Goal: Communication & Community: Answer question/provide support

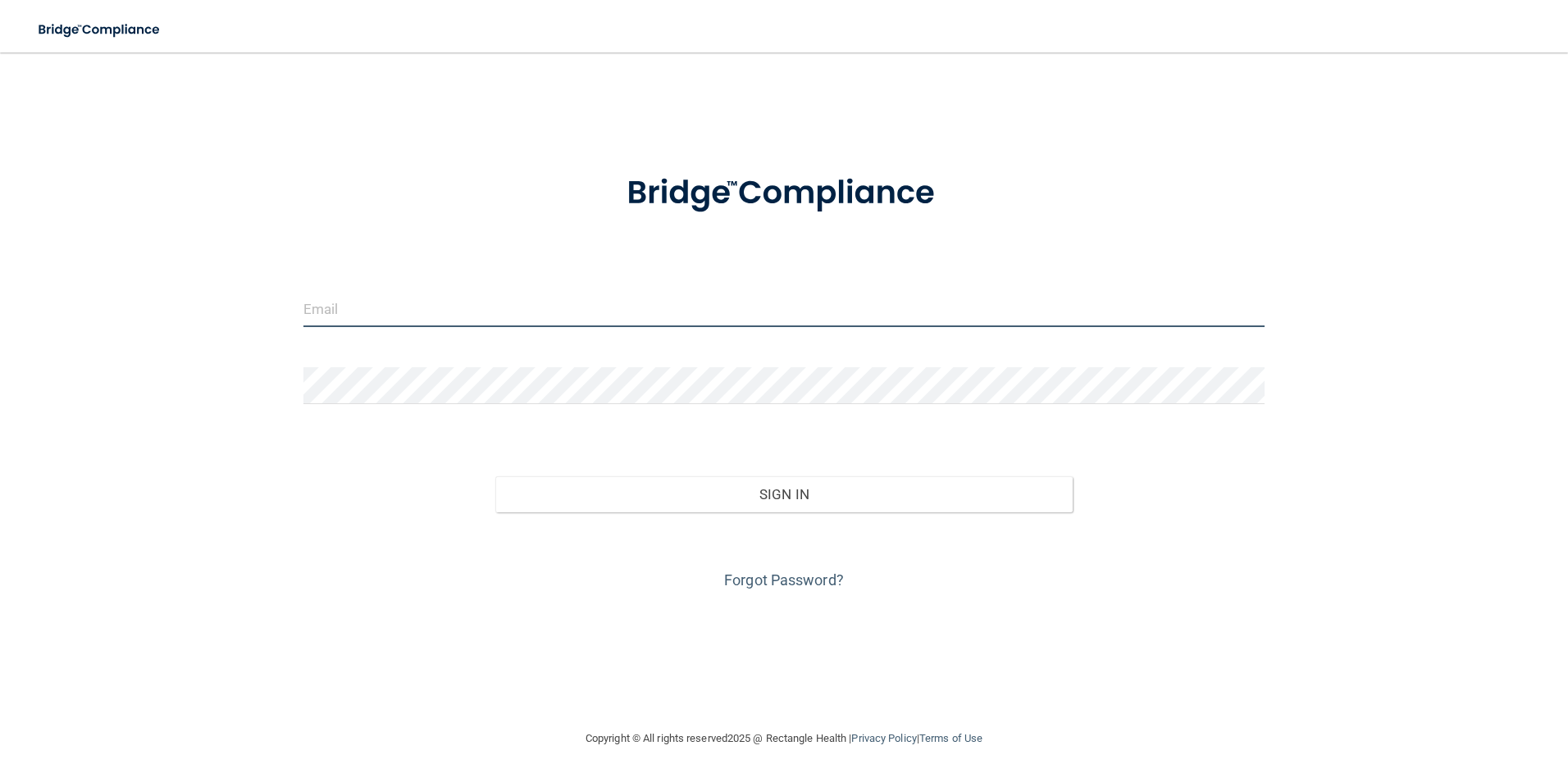
type input "[EMAIL_ADDRESS][DOMAIN_NAME]"
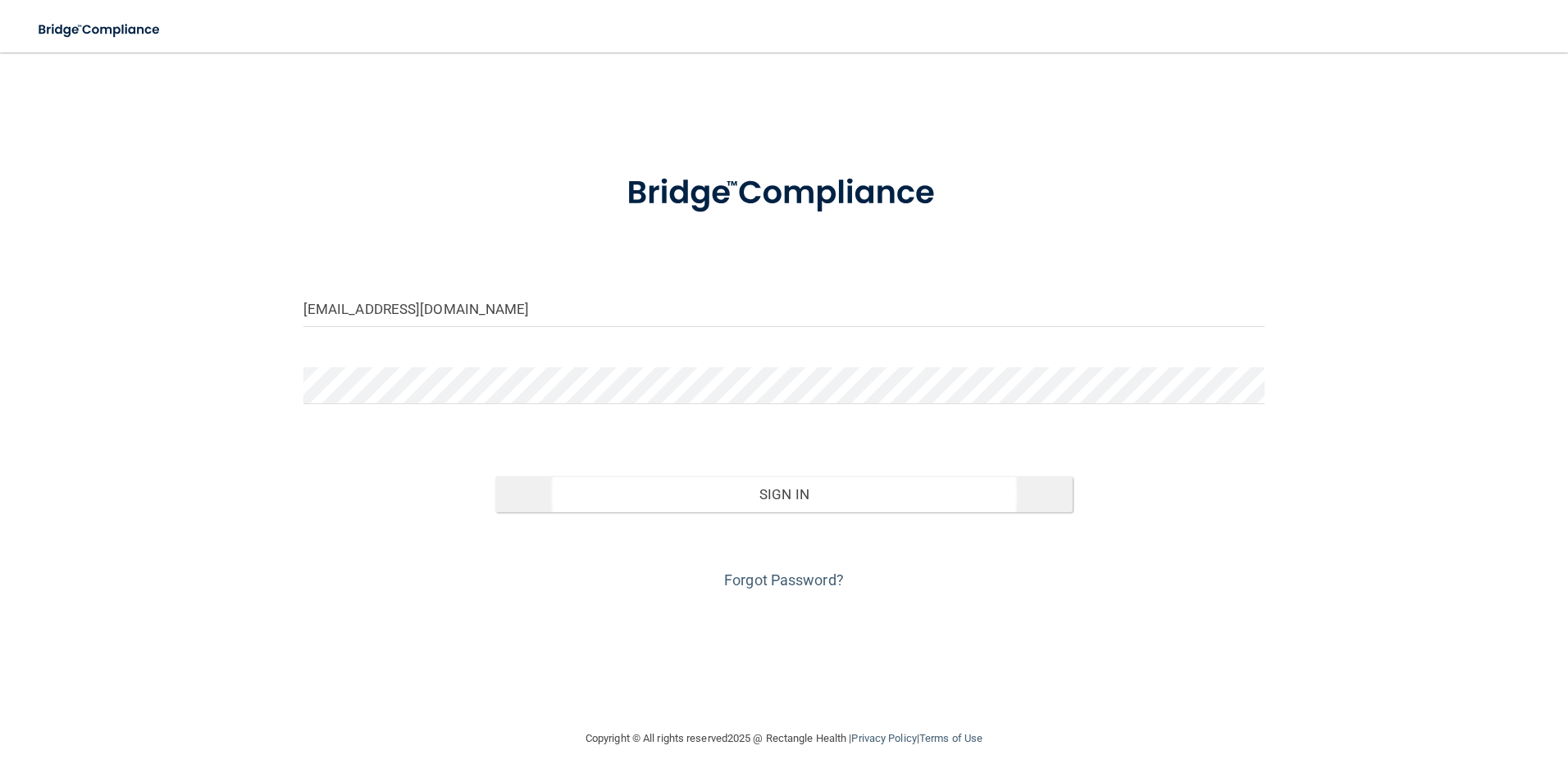
click at [673, 513] on div "Forgot Password?" at bounding box center [784, 553] width 986 height 82
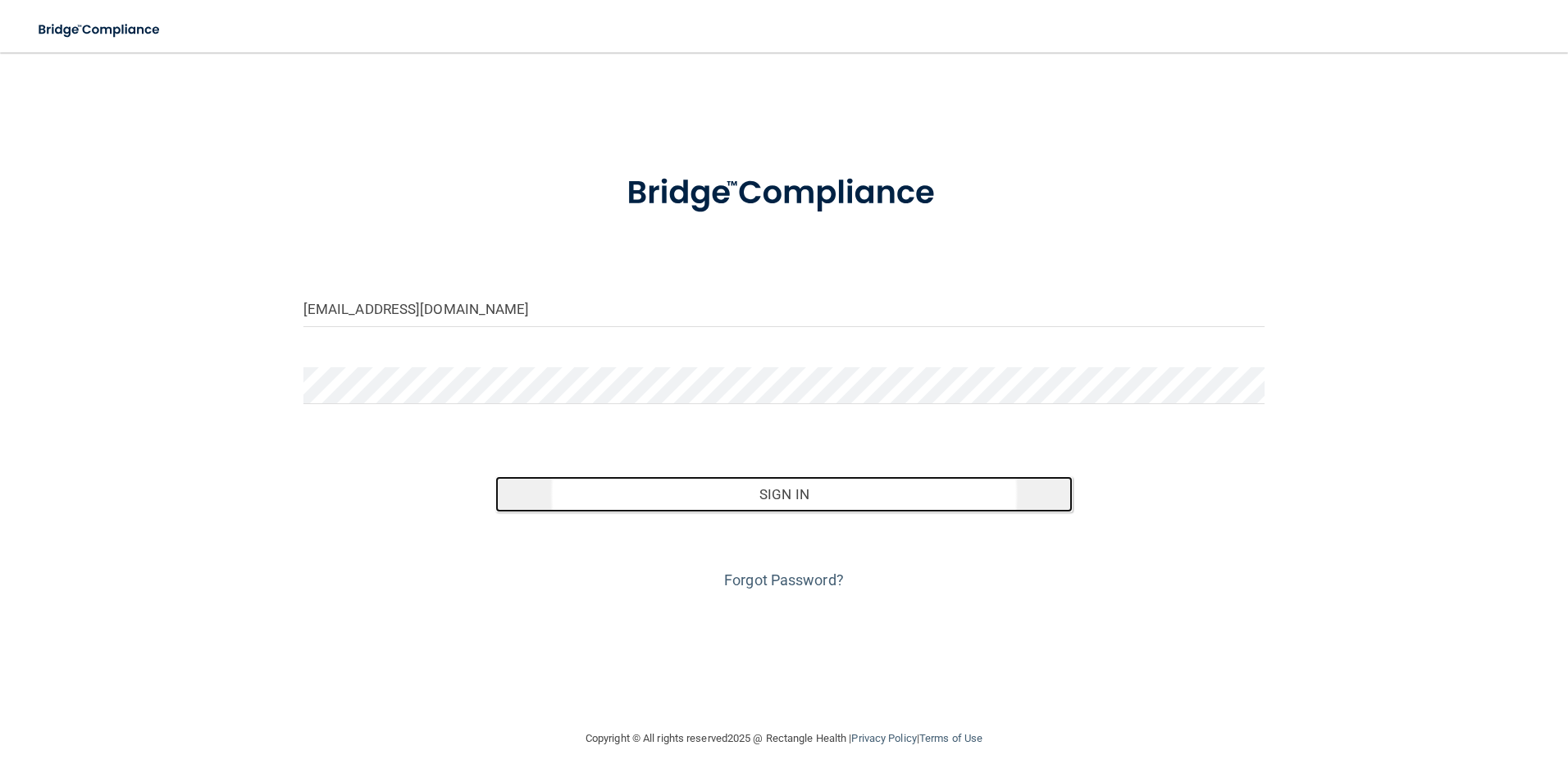
click at [643, 504] on button "Sign In" at bounding box center [783, 494] width 577 height 36
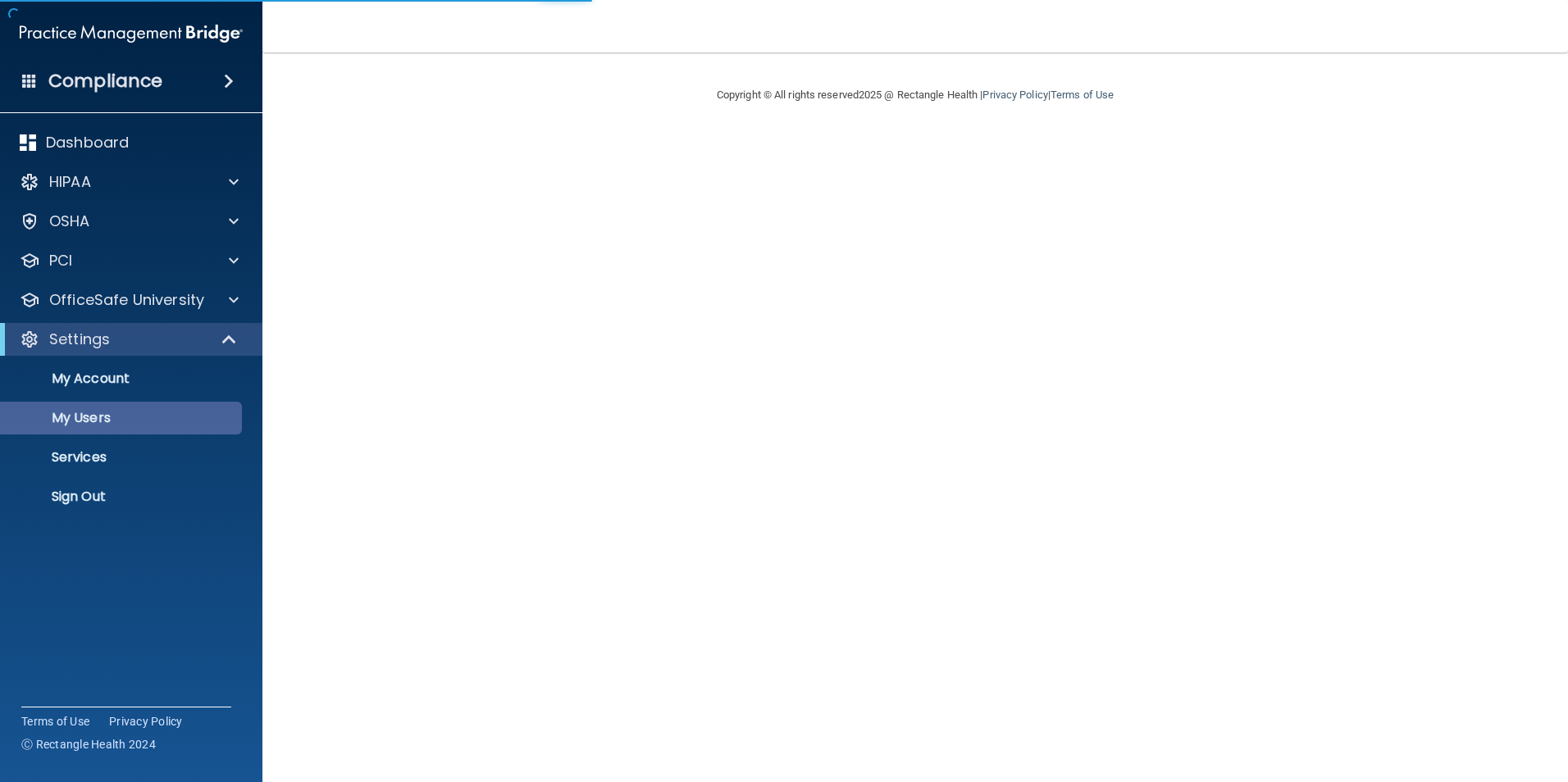
select select "20"
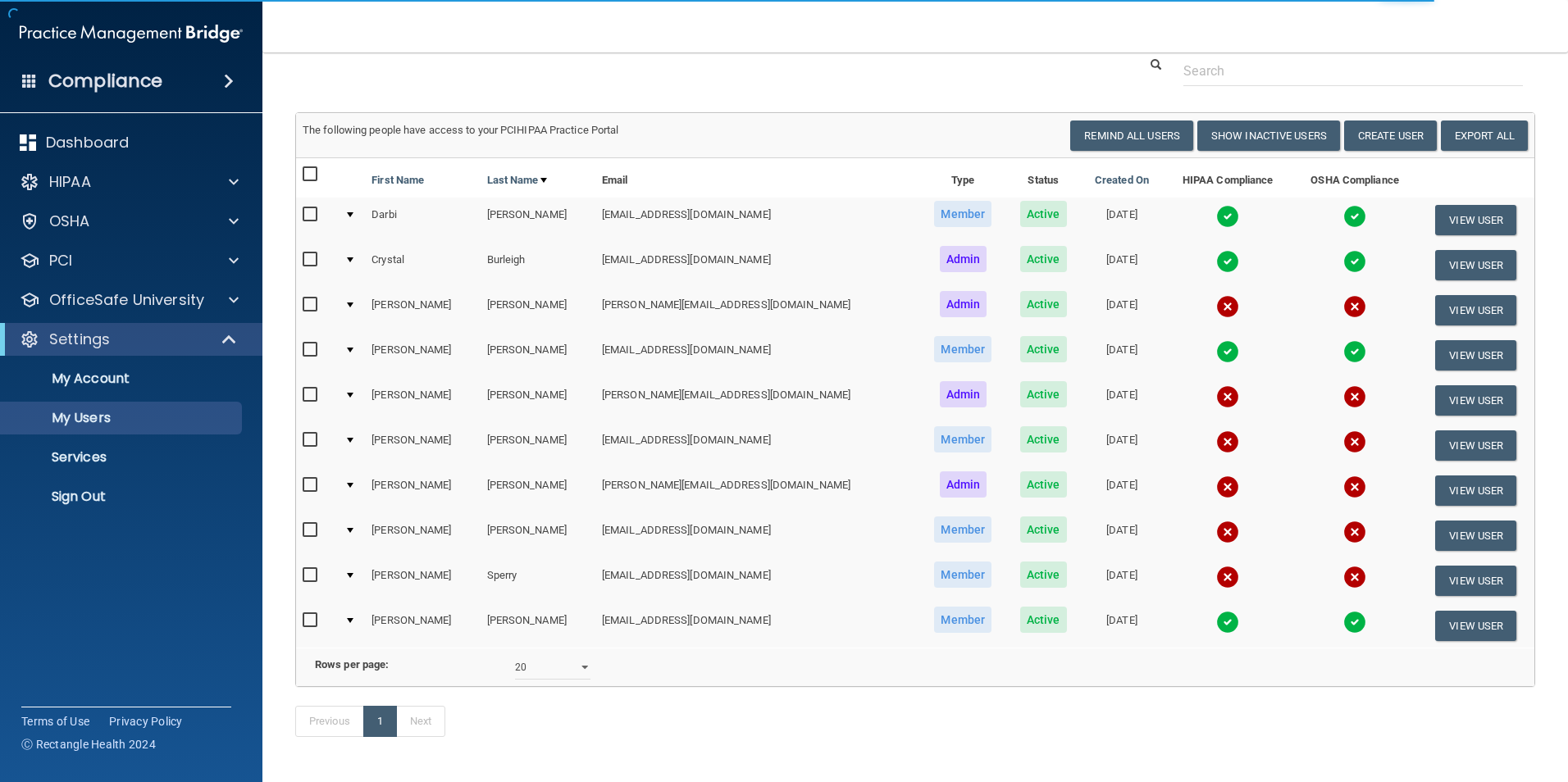
scroll to position [82, 0]
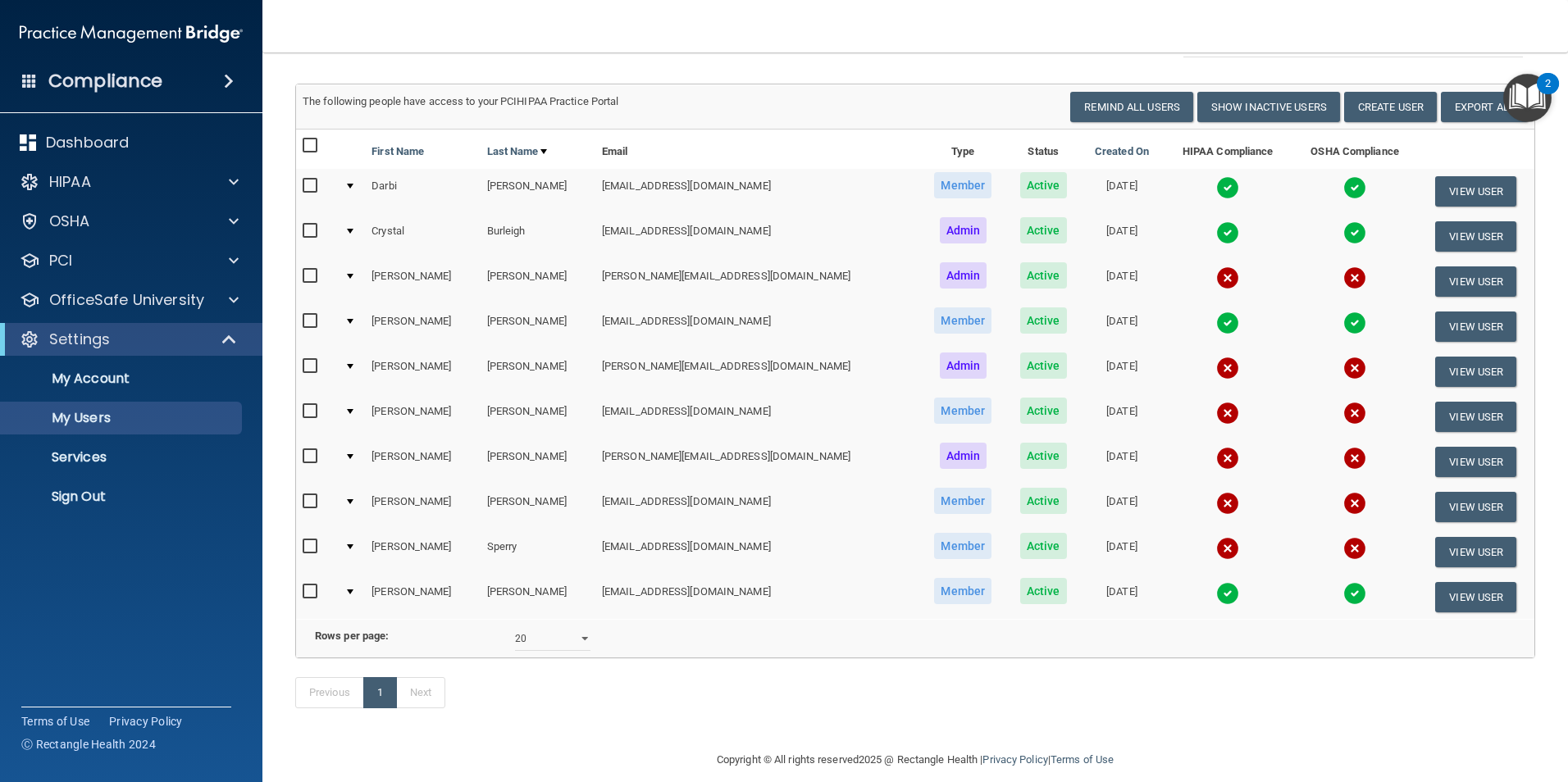
click at [308, 419] on label at bounding box center [313, 411] width 21 height 19
click at [308, 418] on input "checkbox" at bounding box center [312, 412] width 19 height 13
checkbox input "true"
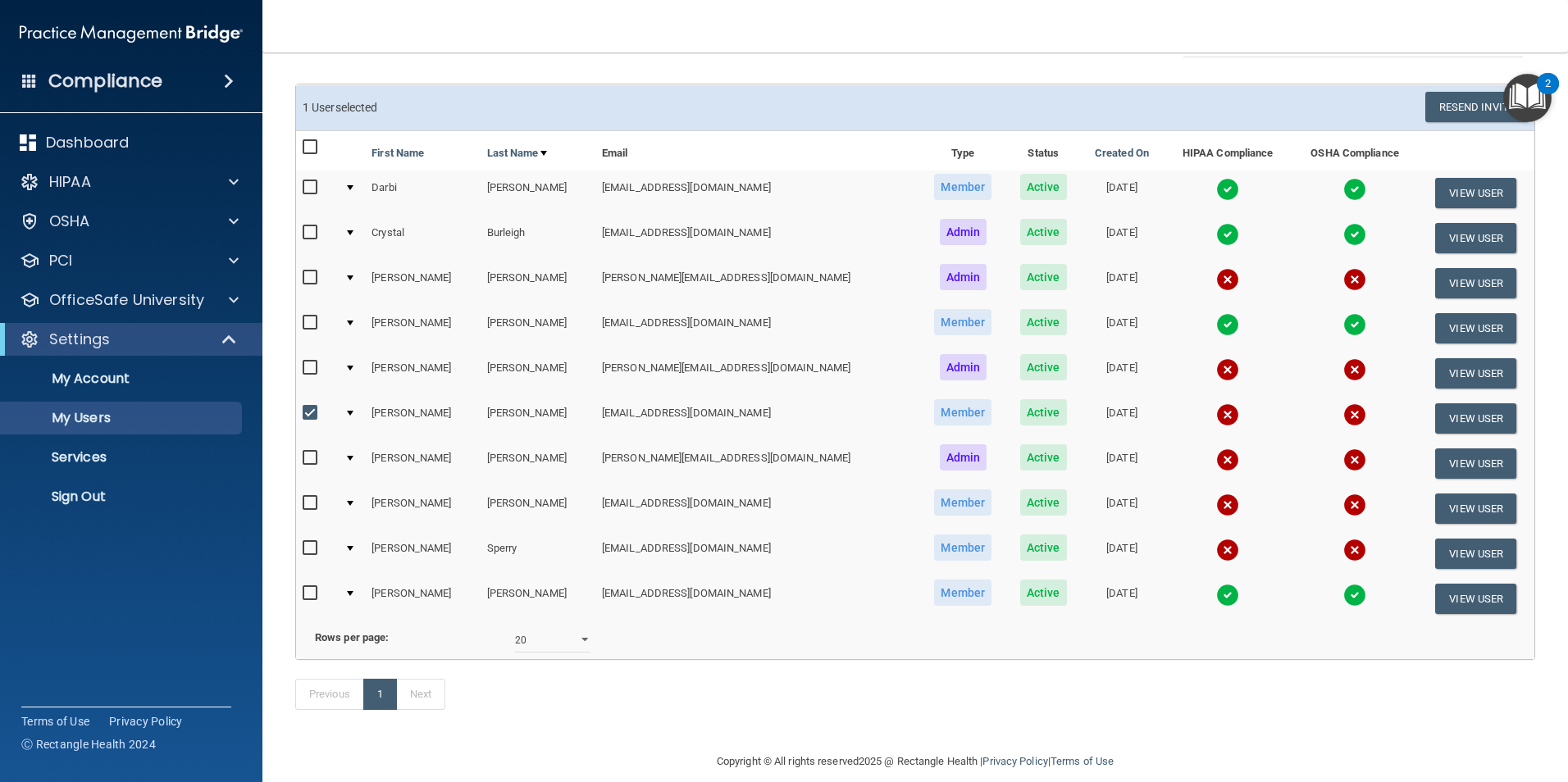
click at [353, 412] on div at bounding box center [350, 413] width 7 height 5
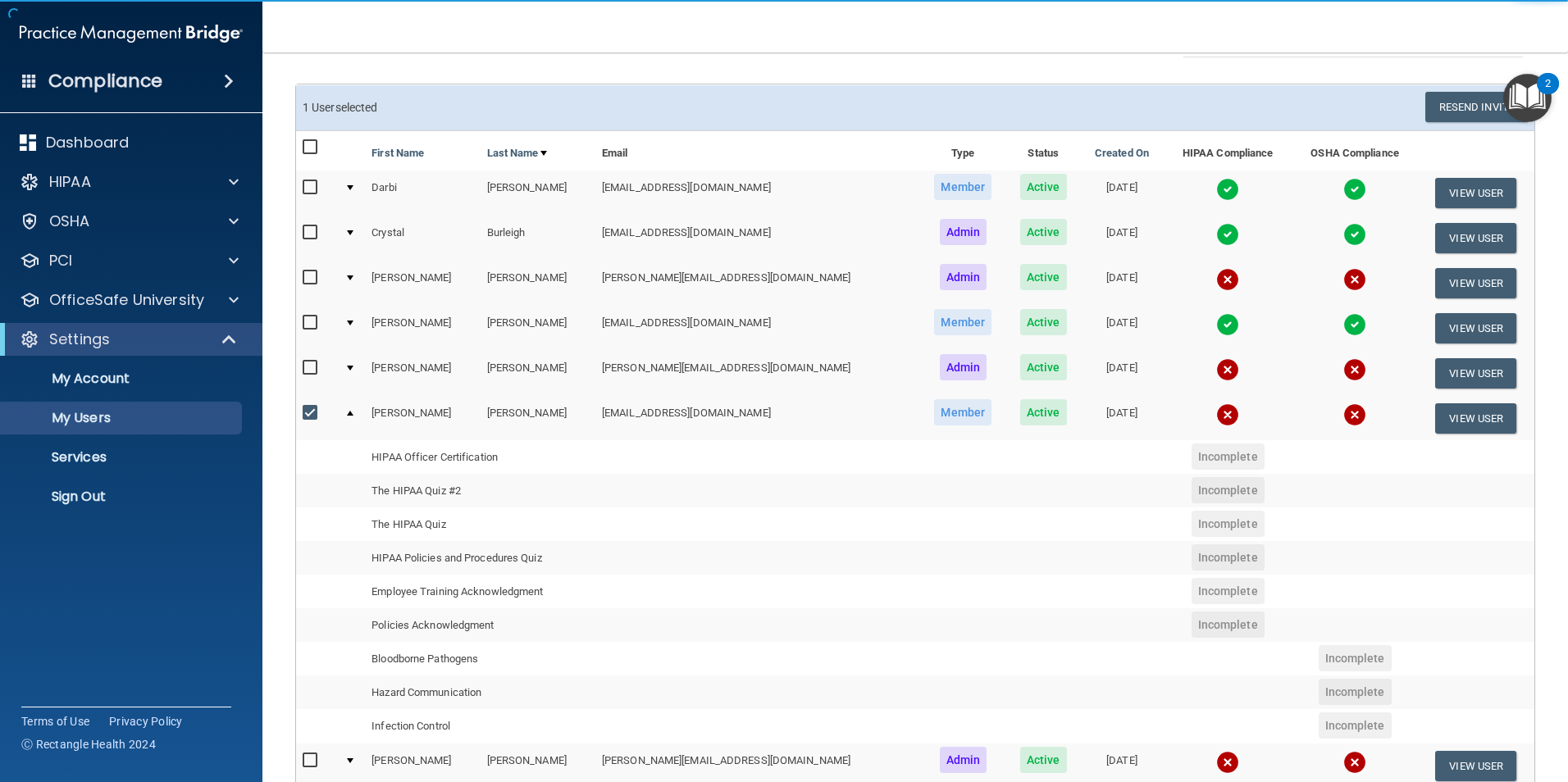
click at [353, 412] on div at bounding box center [350, 413] width 7 height 5
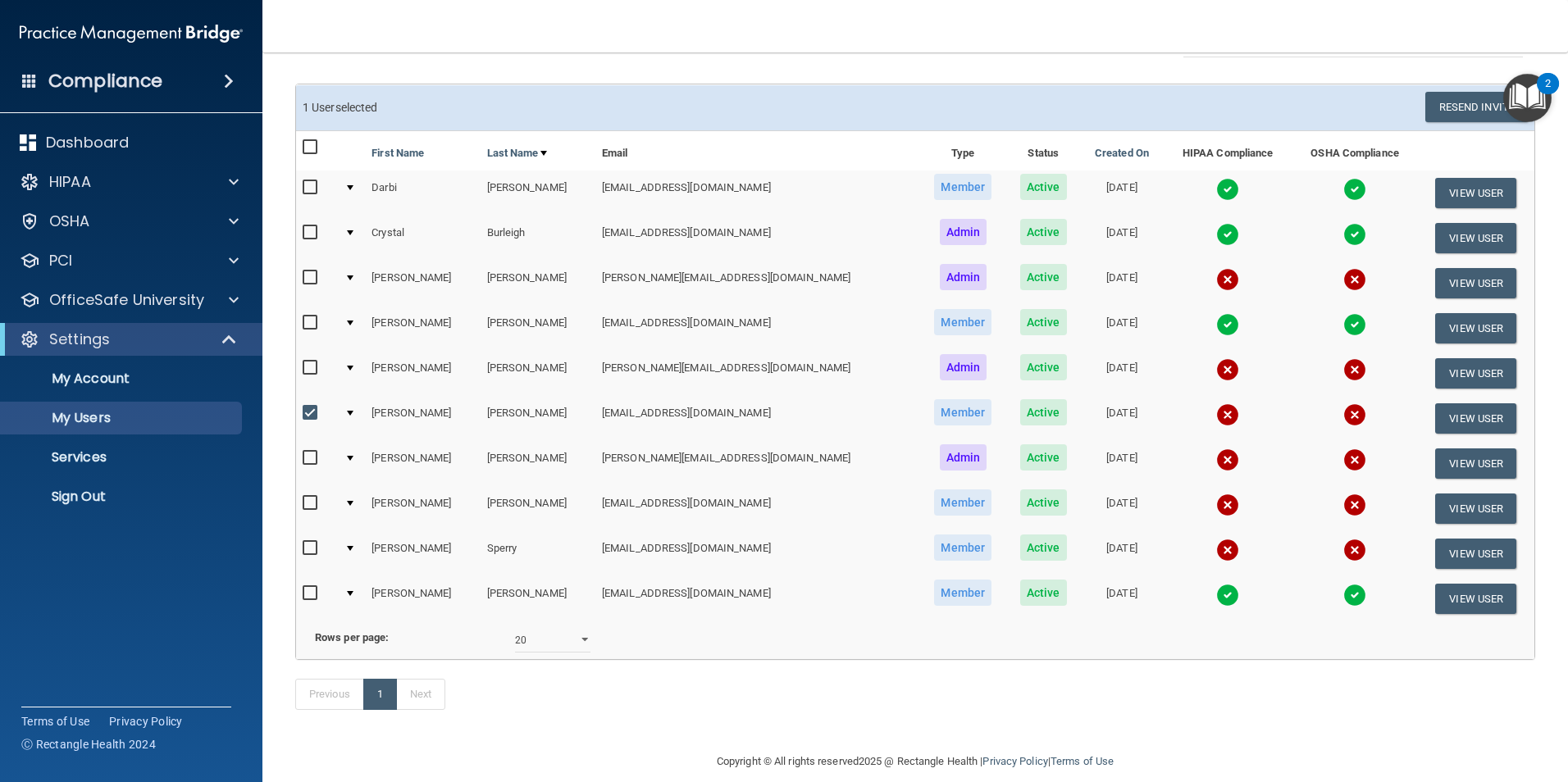
click at [359, 410] on td at bounding box center [351, 418] width 27 height 45
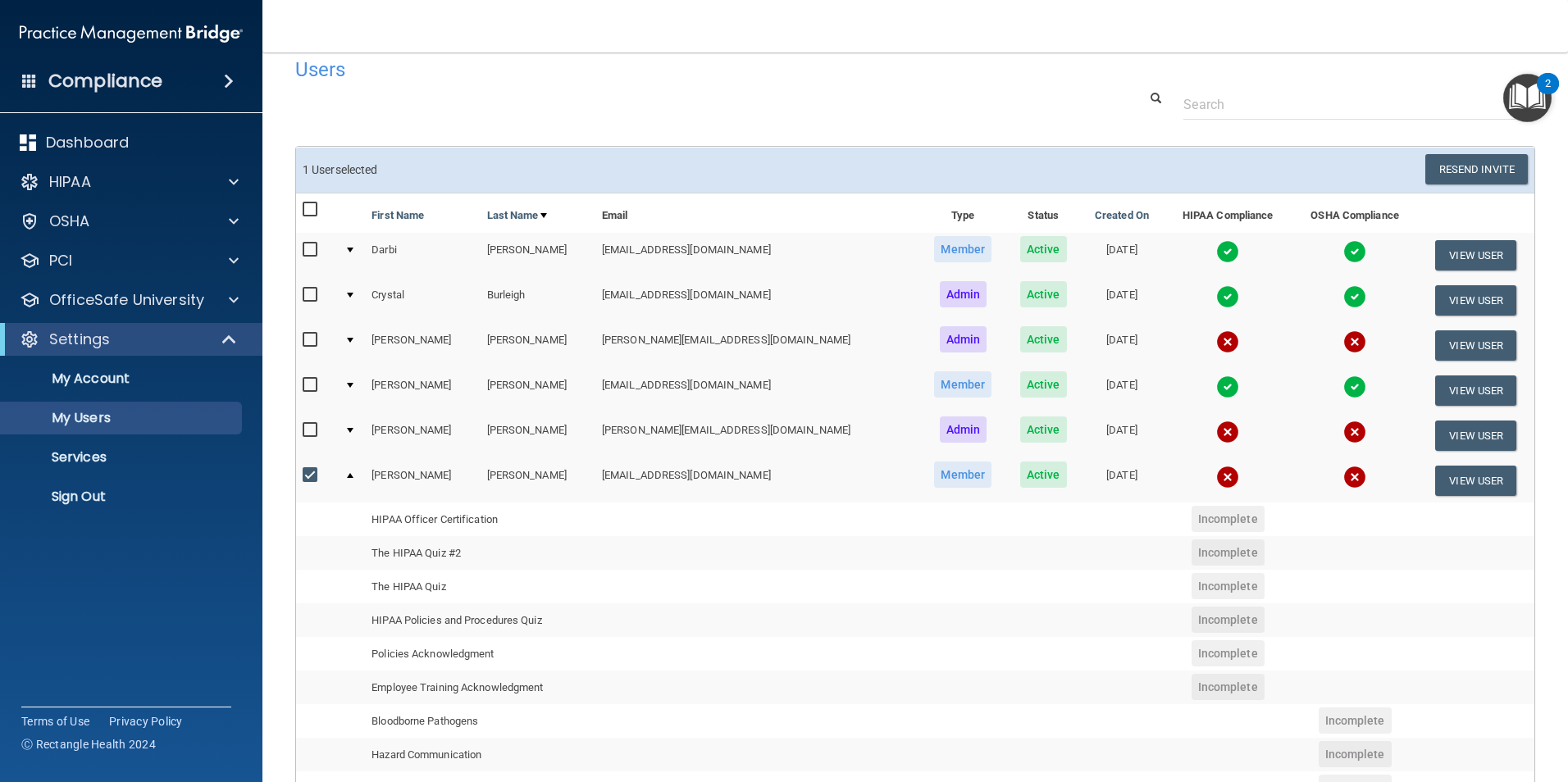
scroll to position [0, 0]
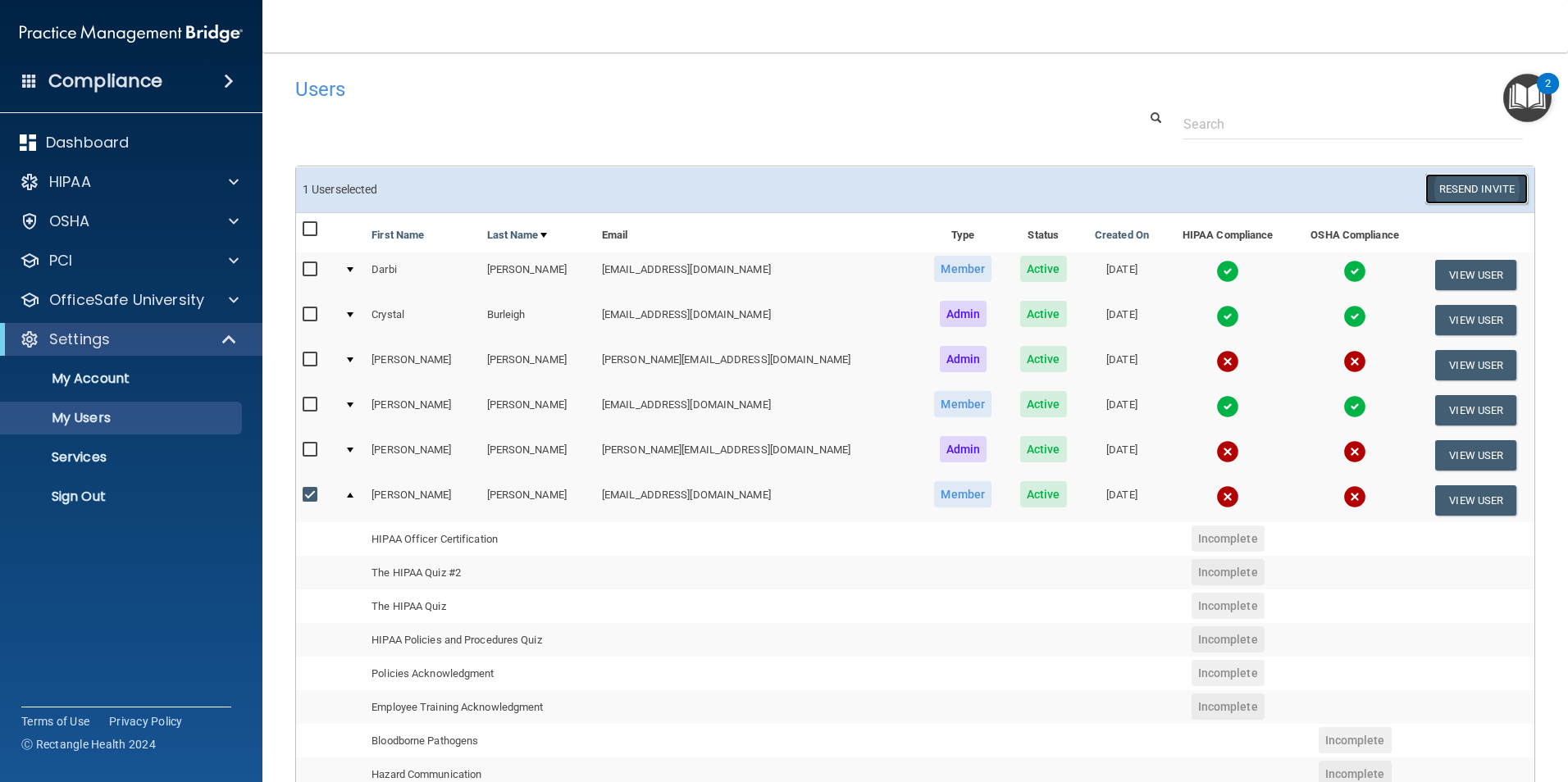
click at [1456, 187] on button "Resend Invite" at bounding box center [1476, 189] width 102 height 31
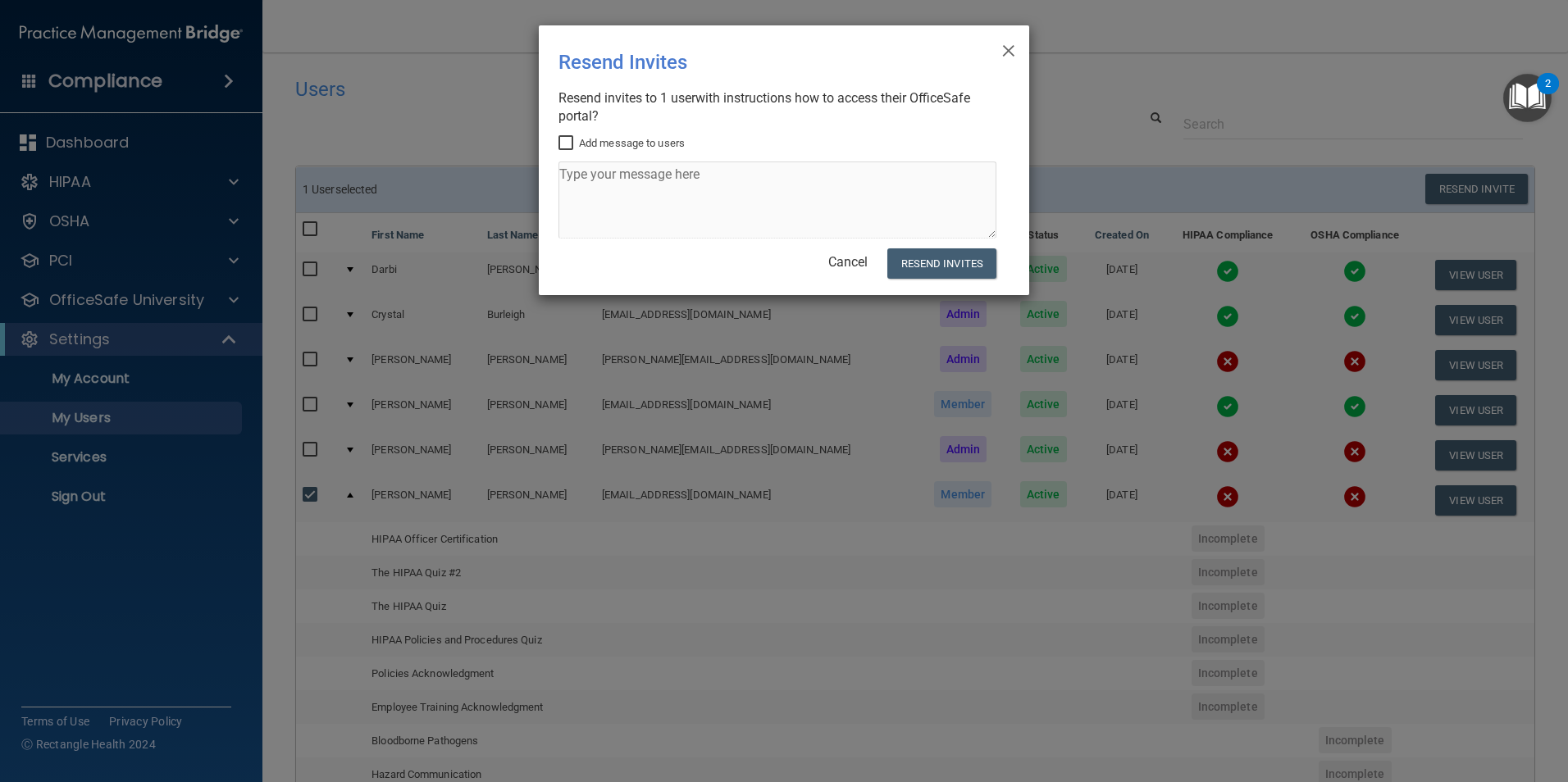
click at [569, 143] on input "Add message to users" at bounding box center [568, 144] width 19 height 13
checkbox input "true"
click at [593, 181] on textarea at bounding box center [777, 200] width 438 height 77
type textarea "Do not delete"
click at [961, 261] on button "Resend Invites" at bounding box center [942, 263] width 109 height 31
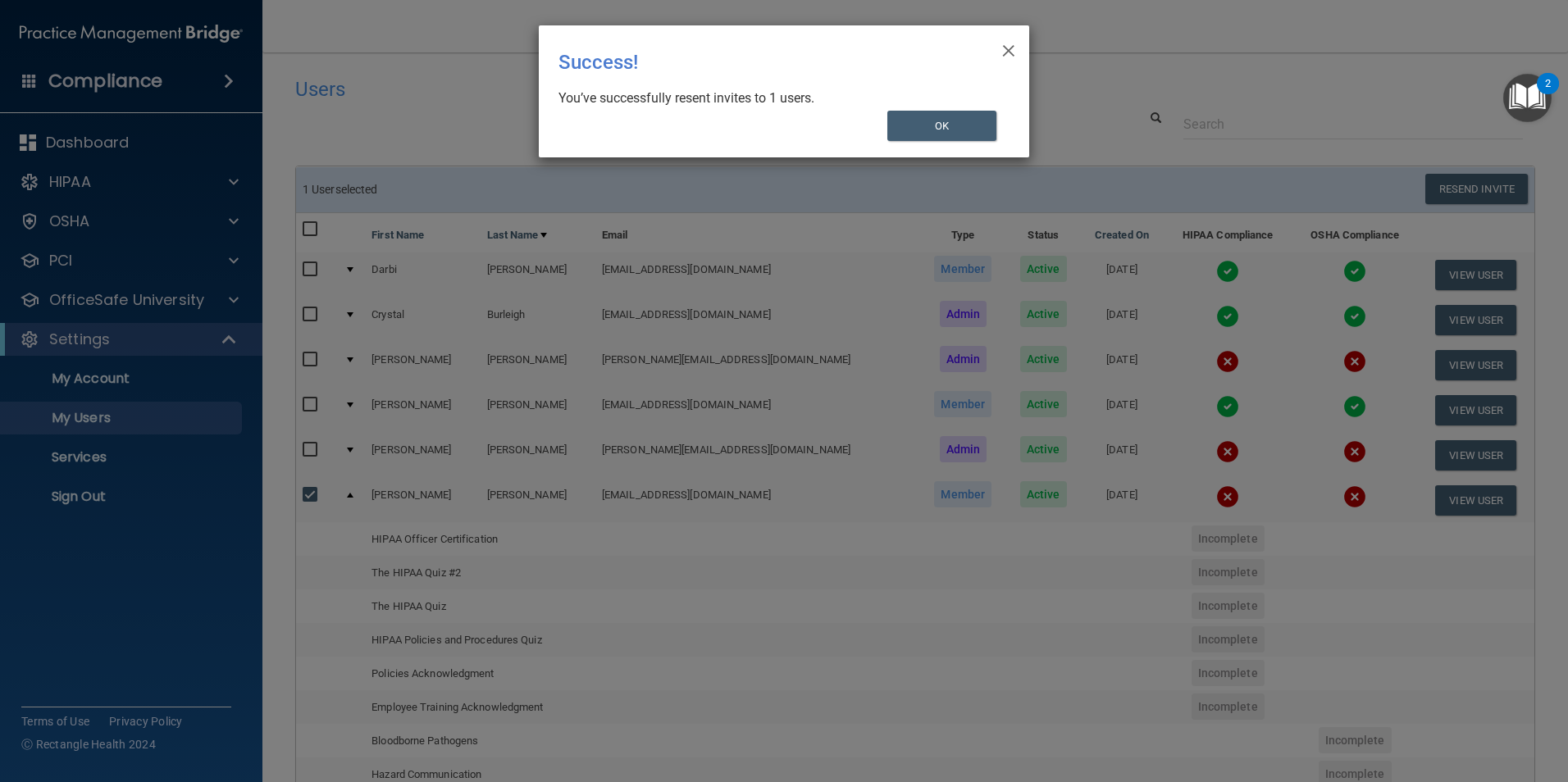
click at [942, 144] on div "× Close Success! You’ve successfully resent invites to 1 users. OK" at bounding box center [784, 92] width 490 height 132
click at [938, 121] on button "OK" at bounding box center [942, 125] width 110 height 31
